Goal: Check status

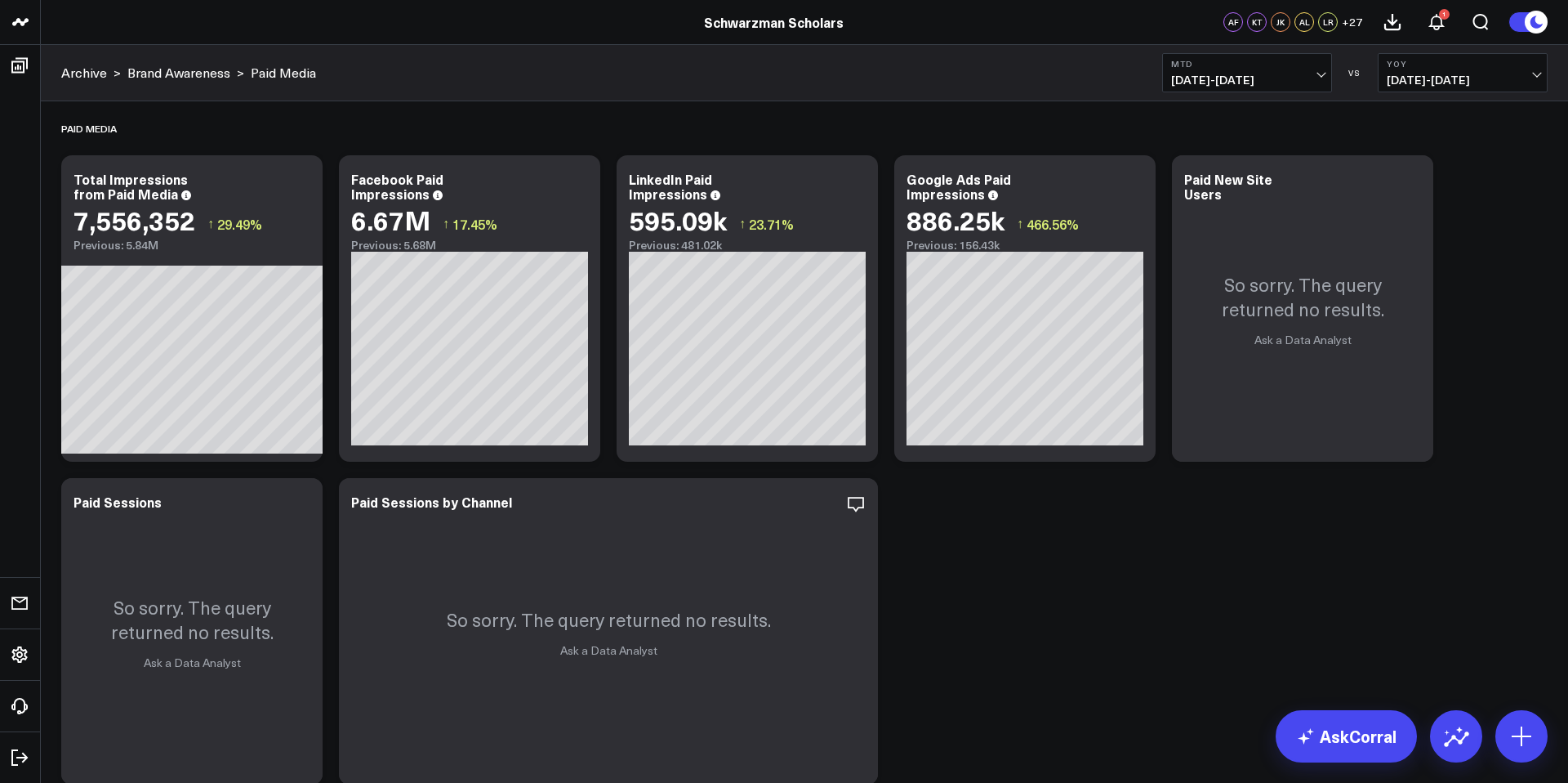
click at [1014, 522] on div "Paid Media Modify via AI Copy link to widget Ask support Remove Create linked c…" at bounding box center [804, 608] width 1503 height 1014
click at [1257, 74] on span "[DATE] - [DATE]" at bounding box center [1246, 80] width 151 height 13
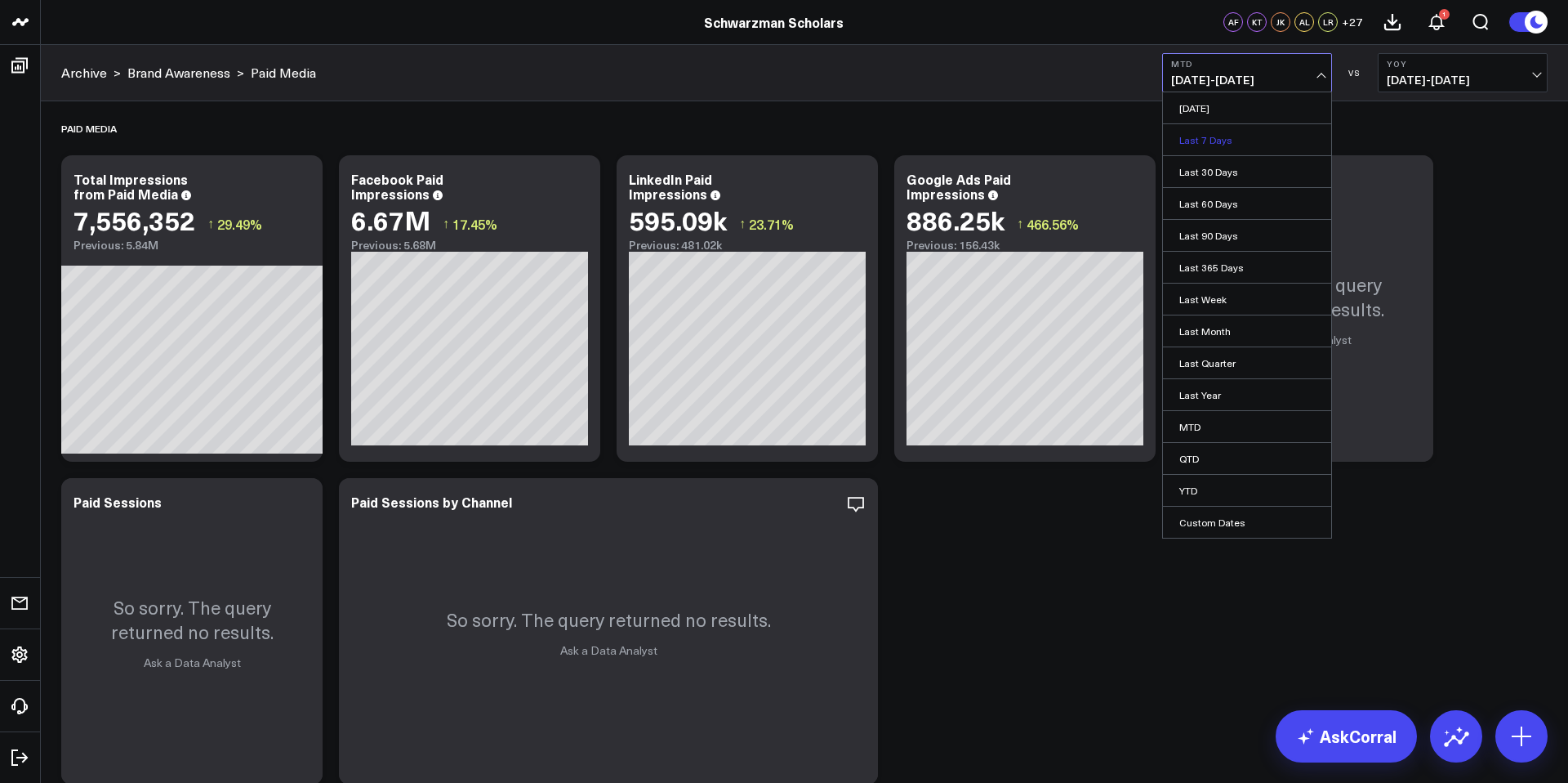
click at [1204, 141] on link "Last 7 Days" at bounding box center [1247, 139] width 168 height 31
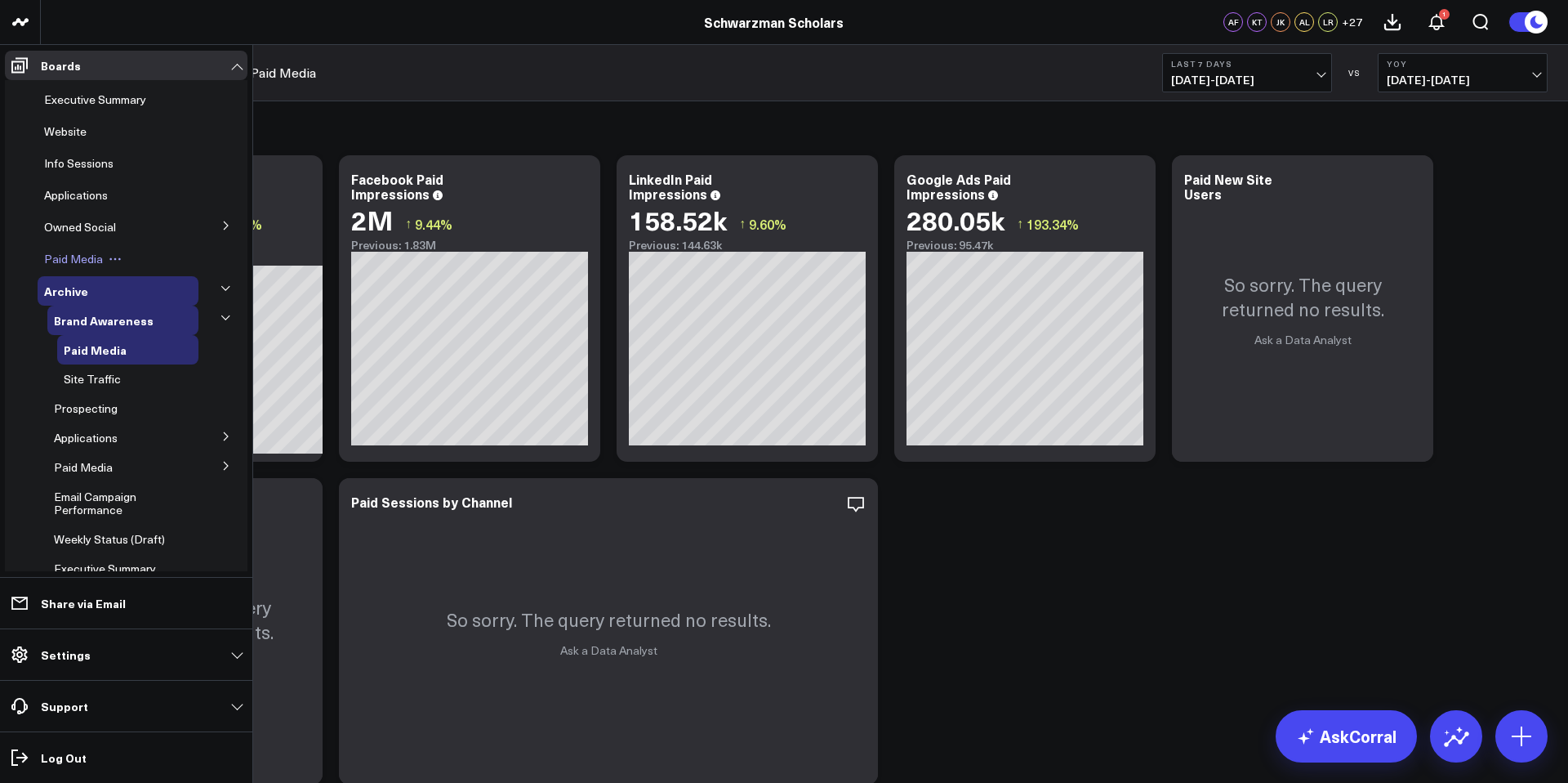
click at [75, 253] on span "Paid Media" at bounding box center [74, 258] width 59 height 15
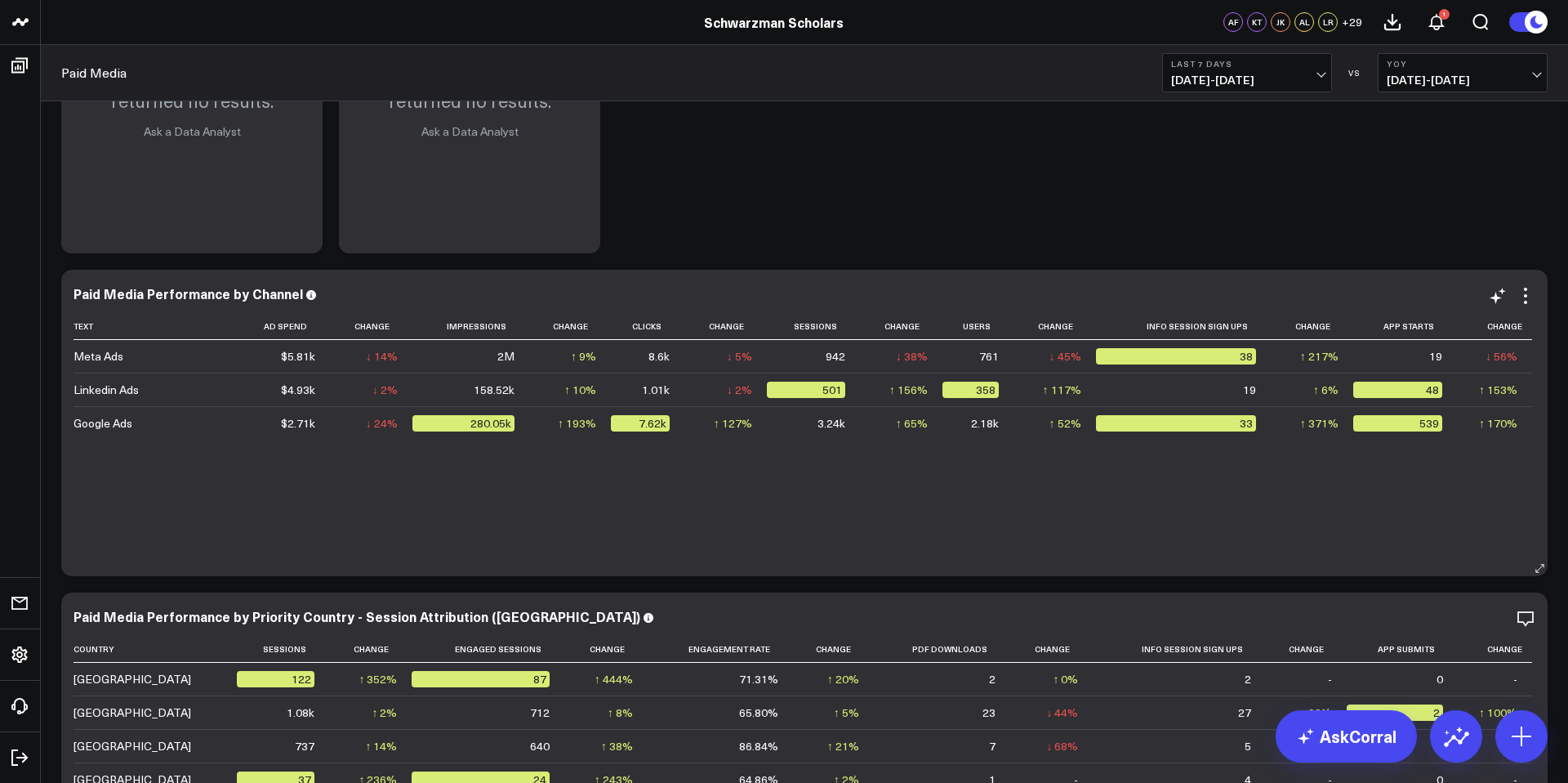
scroll to position [856, 0]
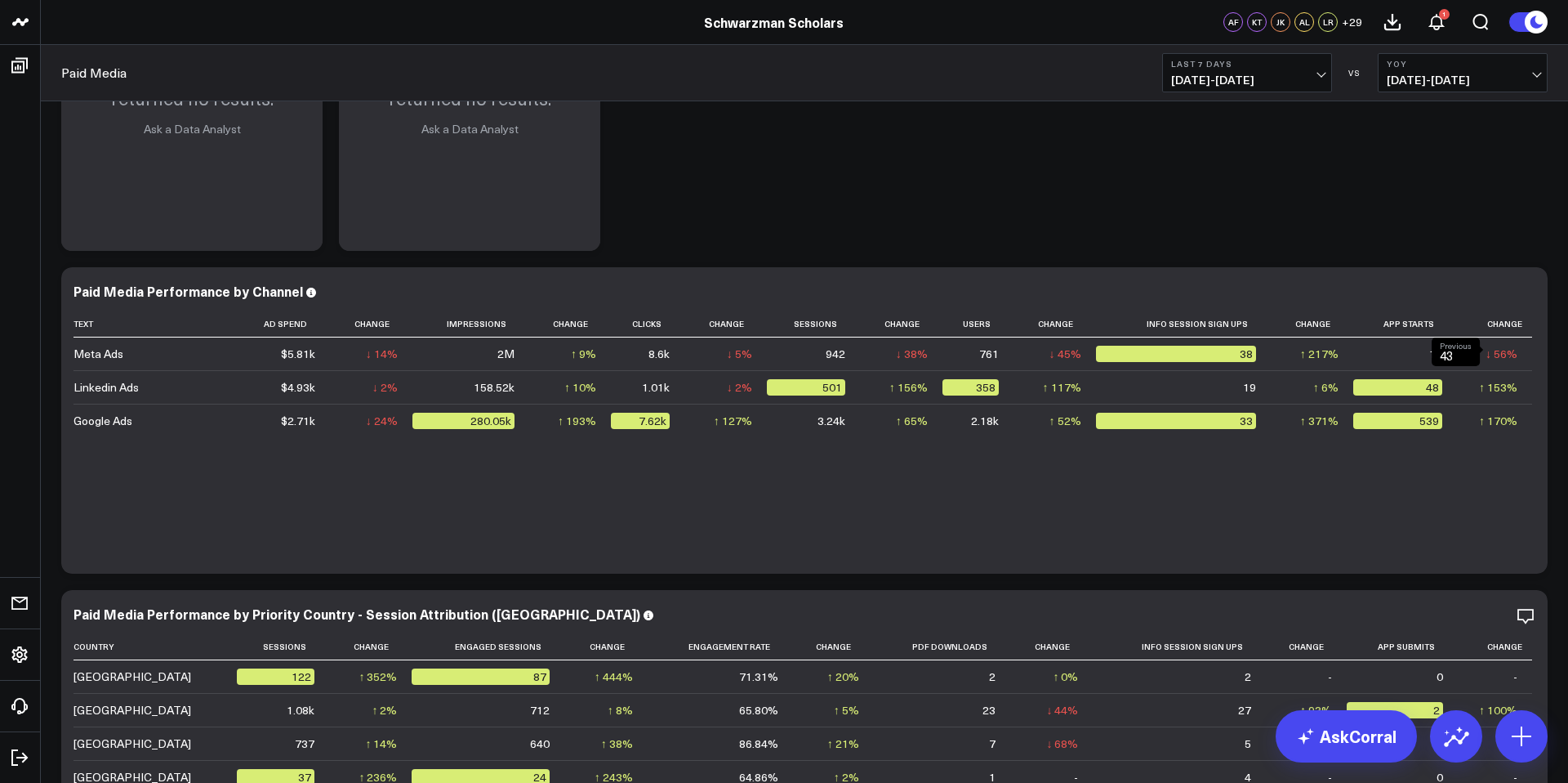
click at [1419, 75] on span "[DATE] - [DATE]" at bounding box center [1462, 80] width 151 height 13
click at [1415, 109] on link "Previous Period" at bounding box center [1462, 107] width 168 height 31
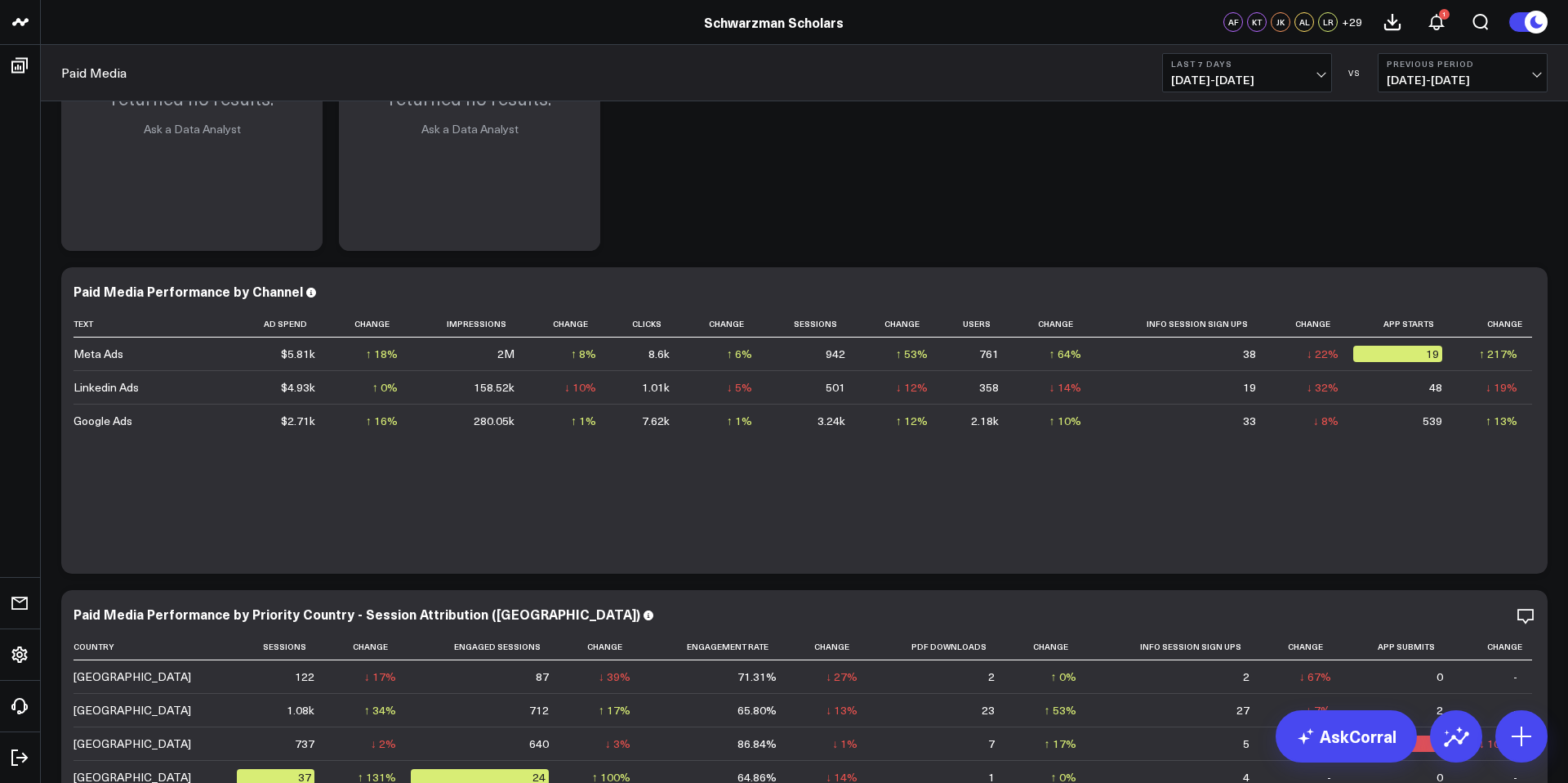
click at [1259, 67] on b "Last 7 Days" at bounding box center [1246, 63] width 151 height 9
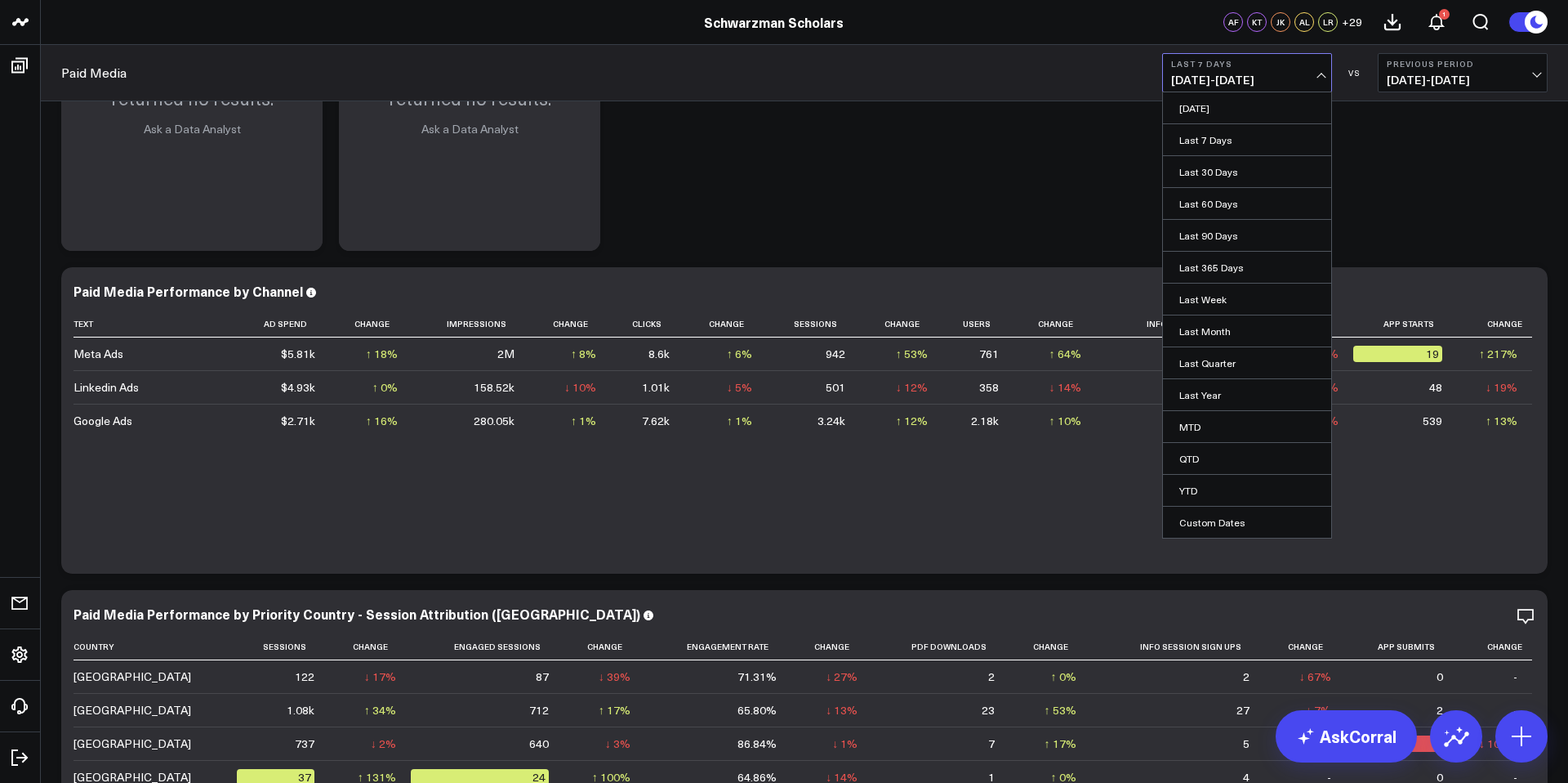
click at [1414, 89] on button "Previous Period [DATE] - [DATE]" at bounding box center [1462, 72] width 169 height 39
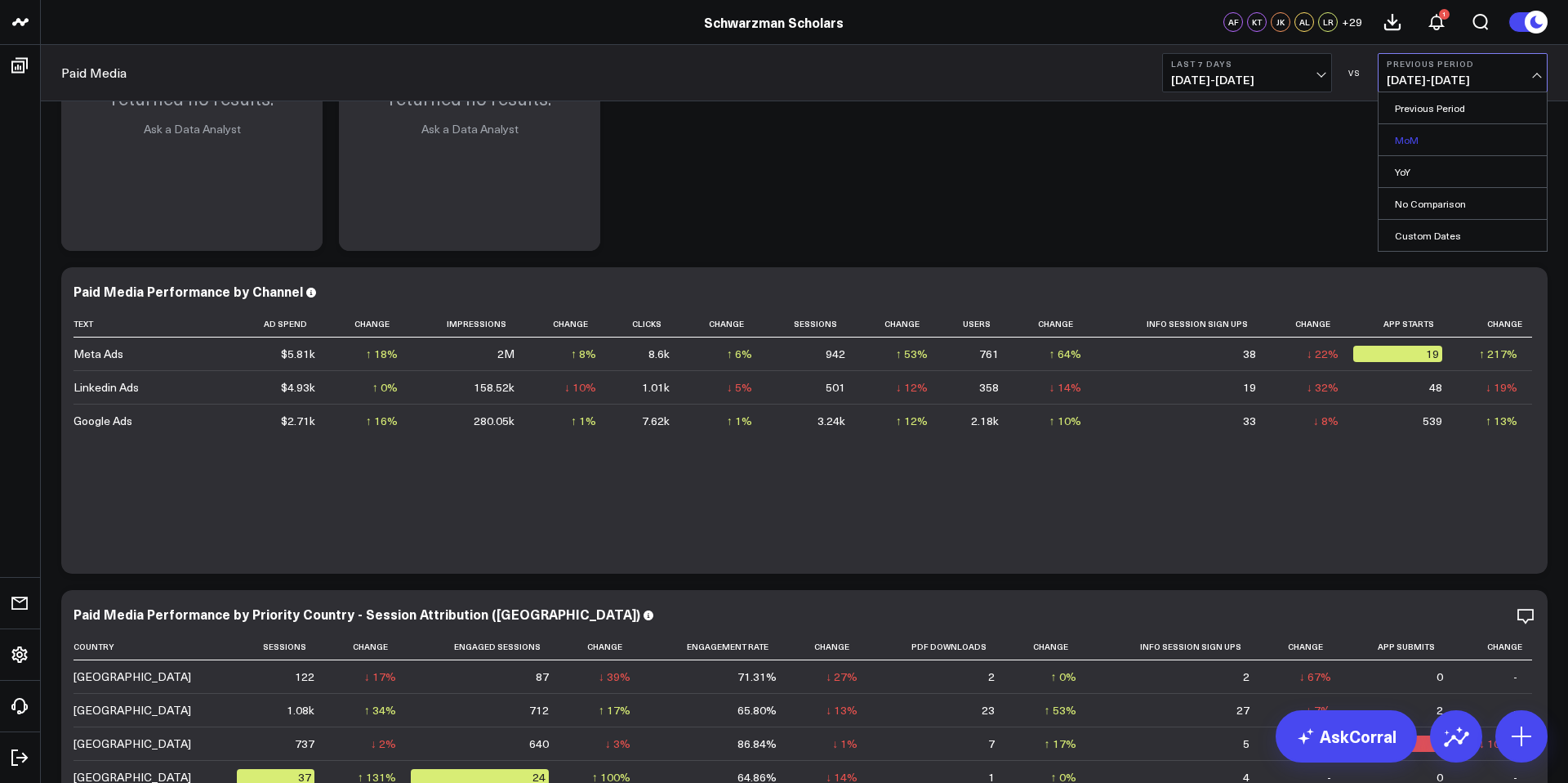
click at [1428, 135] on link "MoM" at bounding box center [1462, 139] width 168 height 31
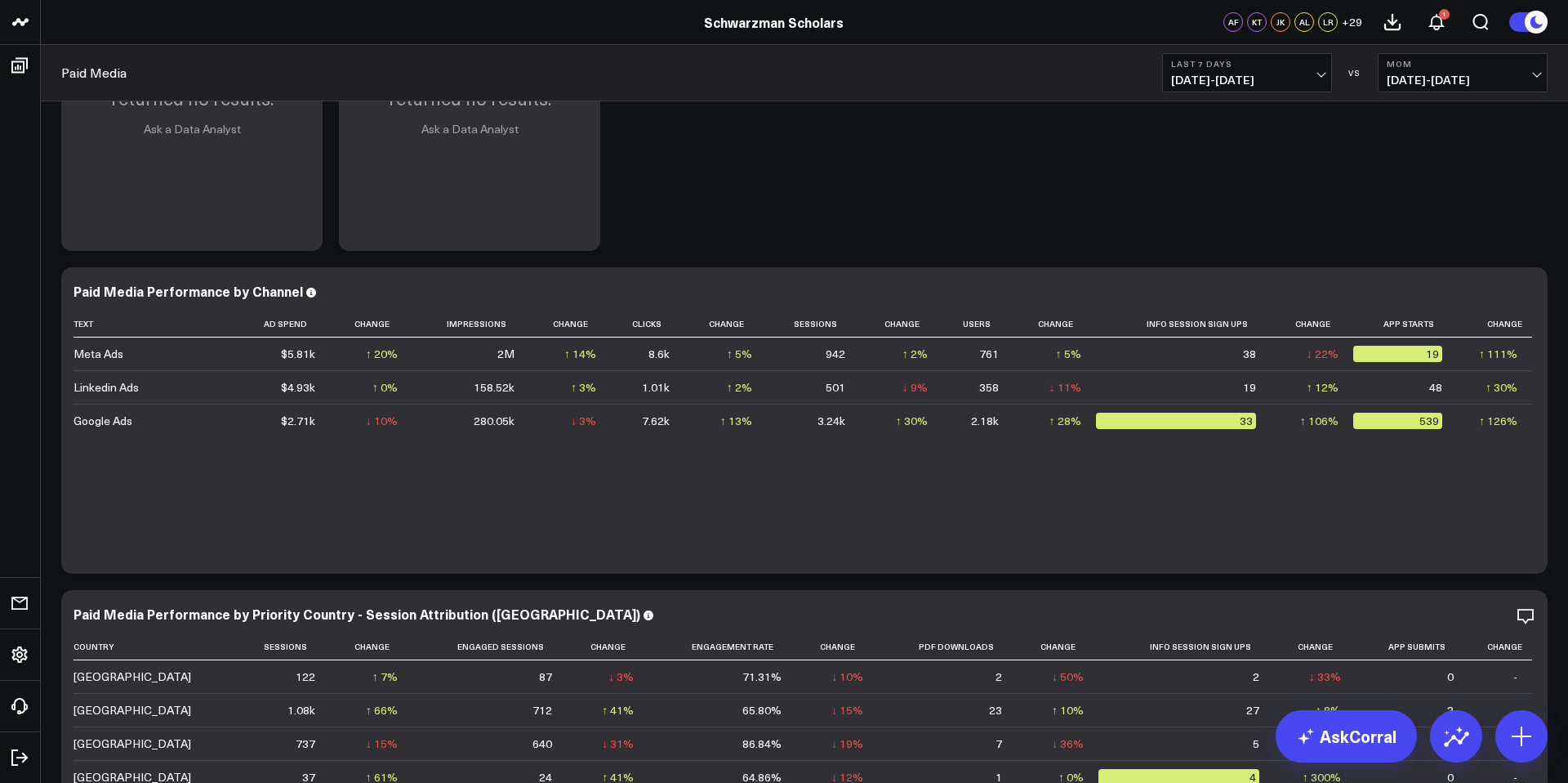
click at [1289, 68] on b "Last 7 Days" at bounding box center [1246, 63] width 151 height 9
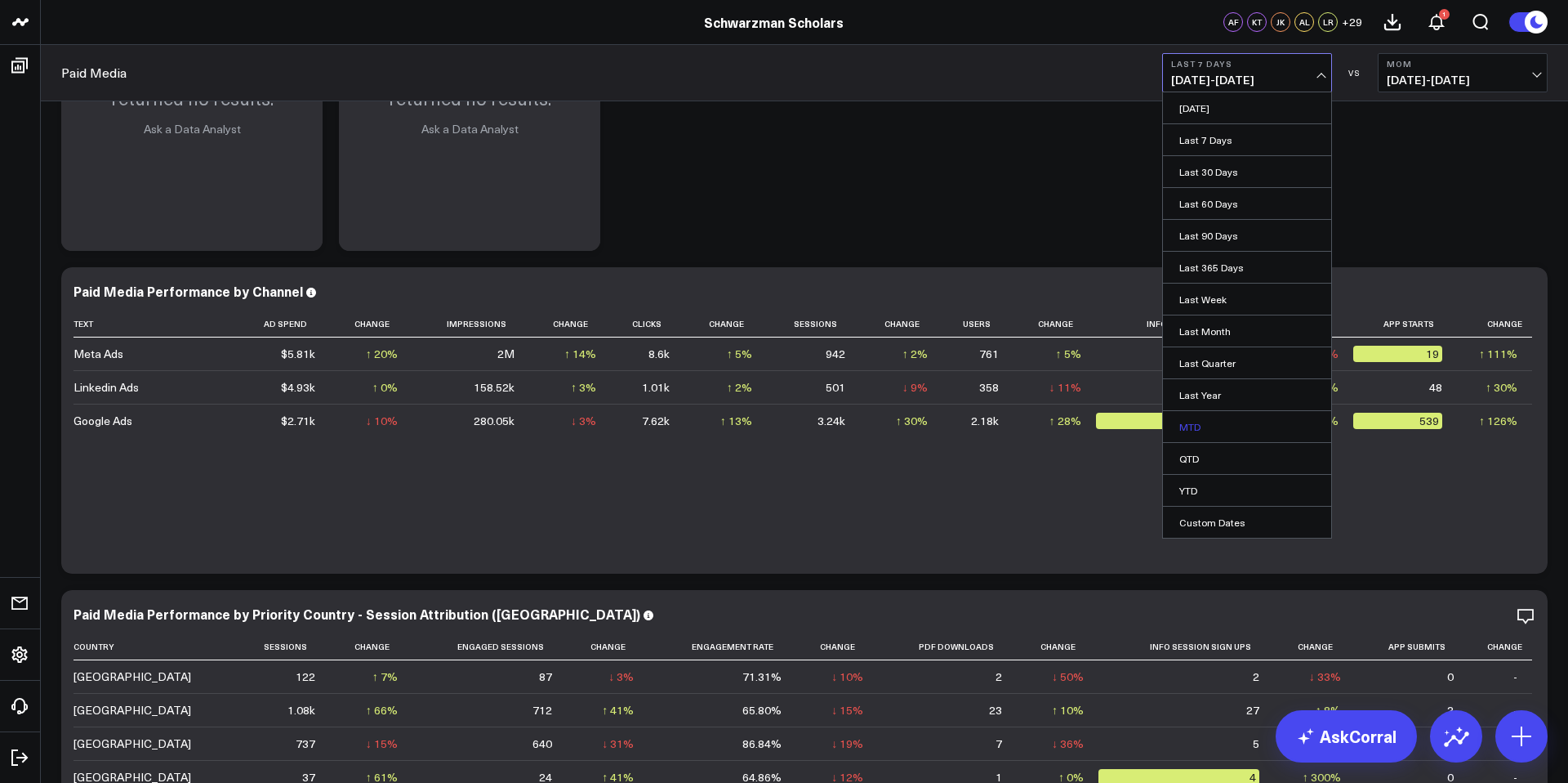
click at [1202, 420] on link "MTD" at bounding box center [1247, 426] width 168 height 31
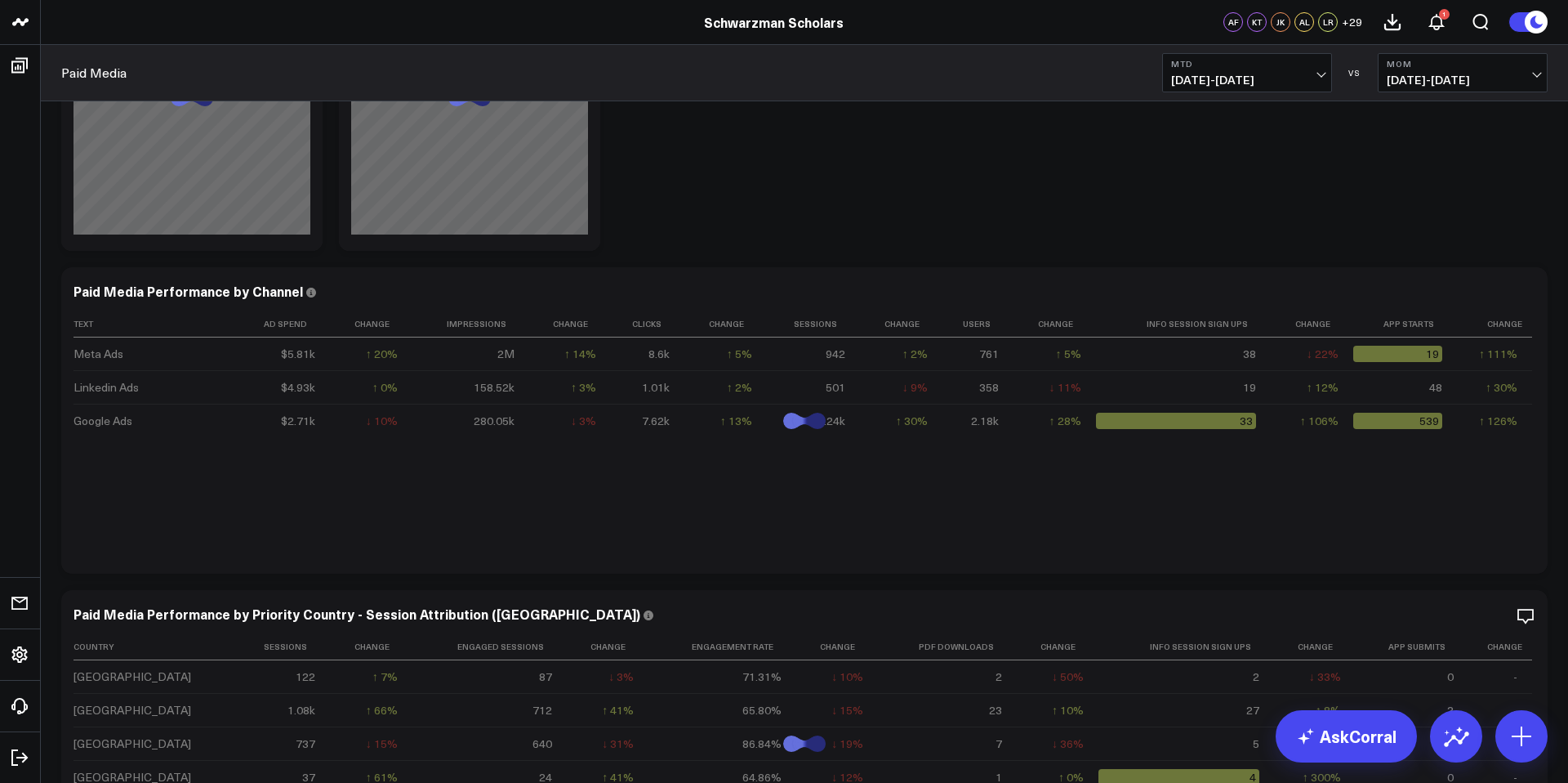
click at [1467, 77] on span "[DATE] - [DATE]" at bounding box center [1462, 80] width 151 height 13
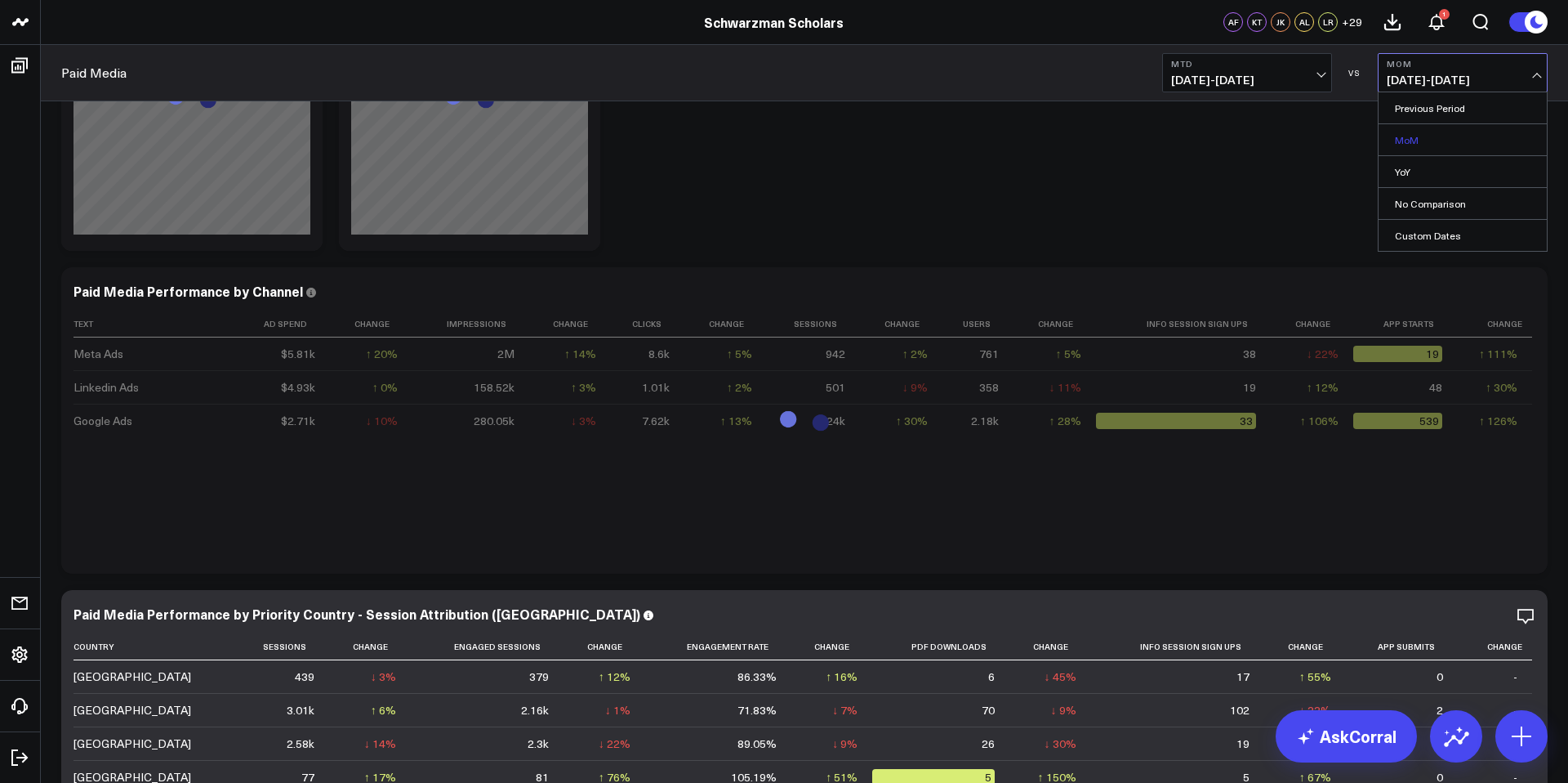
click at [1421, 137] on link "MoM" at bounding box center [1462, 139] width 168 height 31
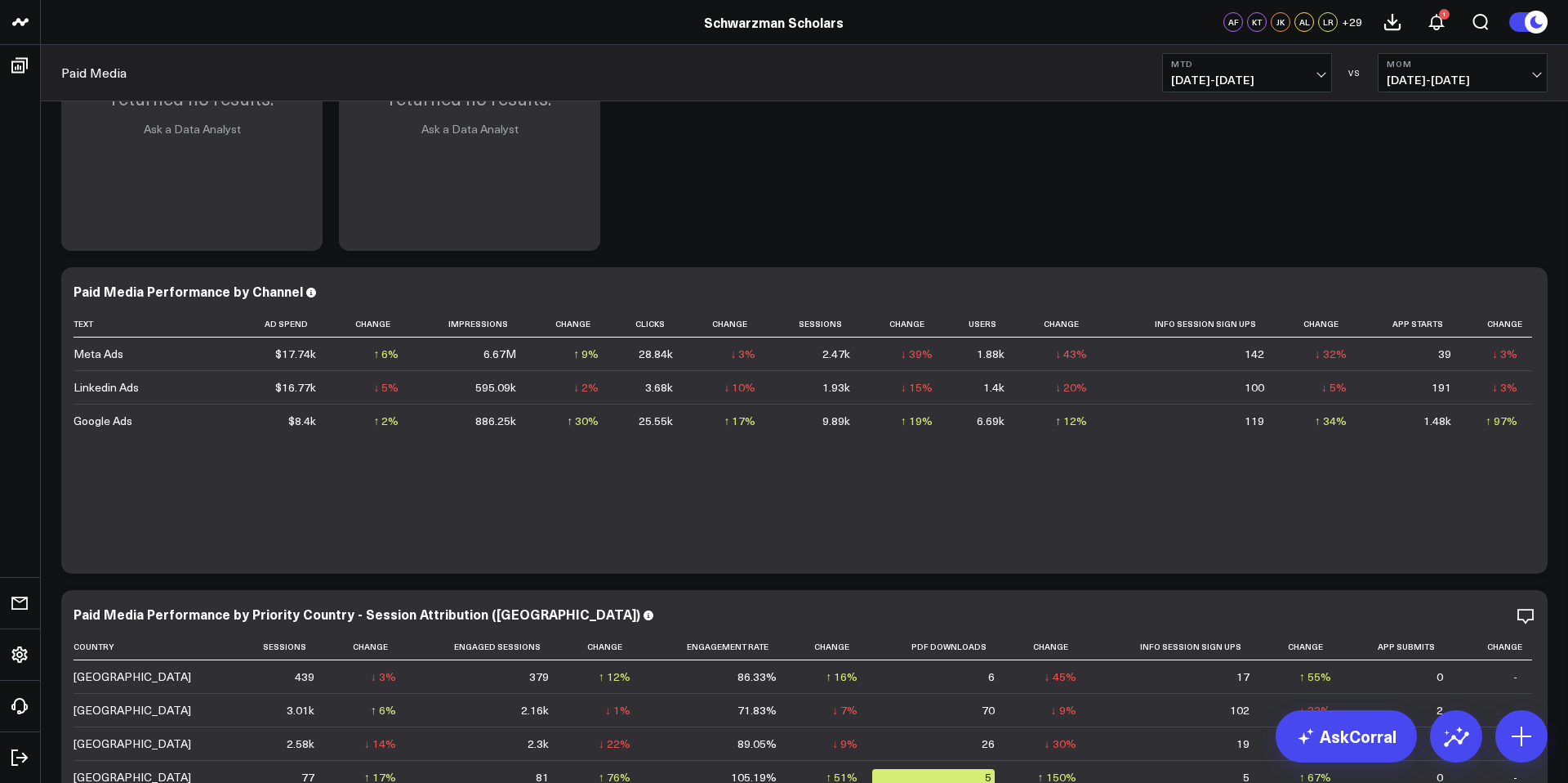
click at [1283, 74] on span "[DATE] - [DATE]" at bounding box center [1246, 80] width 151 height 13
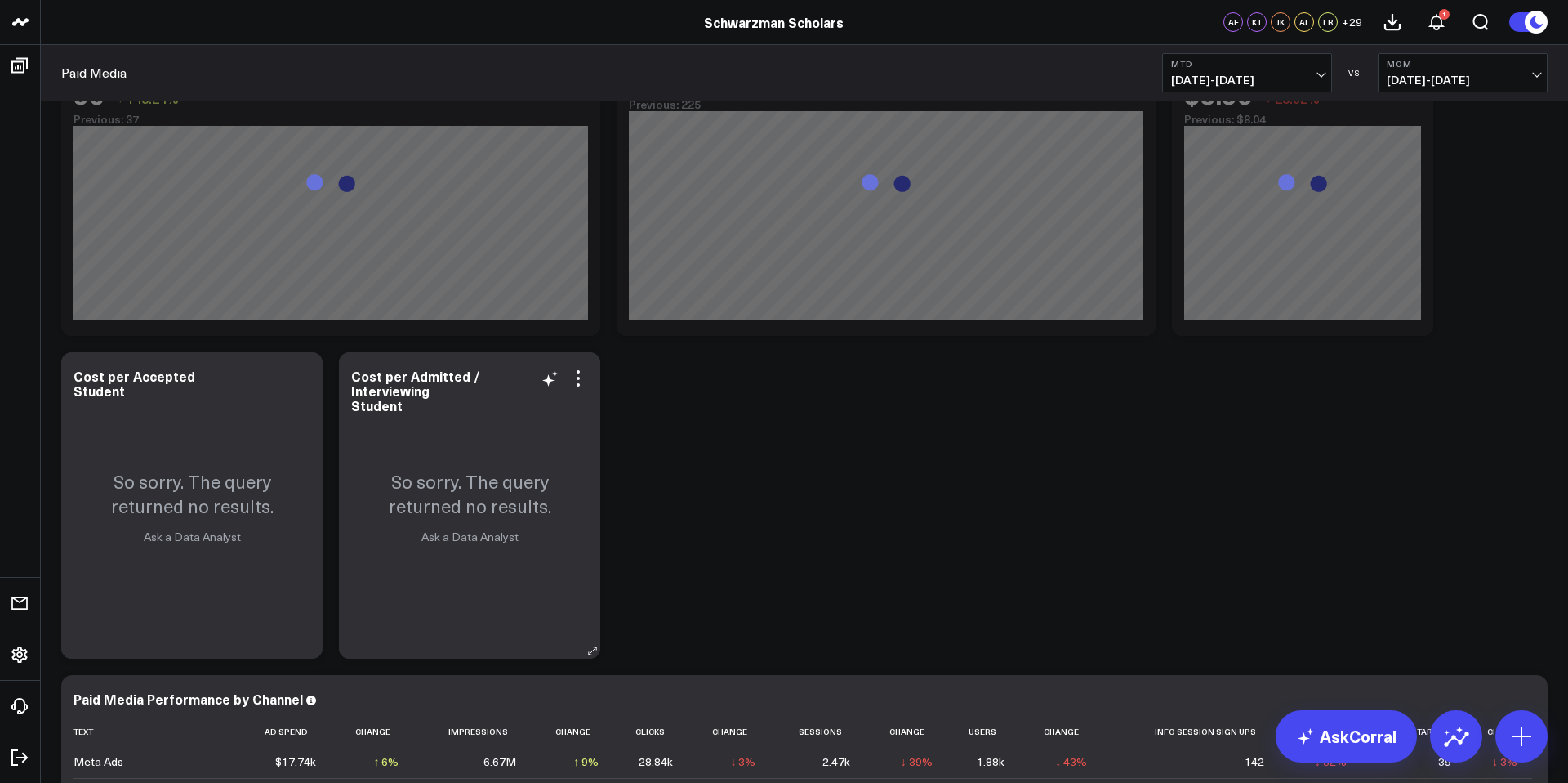
scroll to position [440, 0]
